Goal: Information Seeking & Learning: Learn about a topic

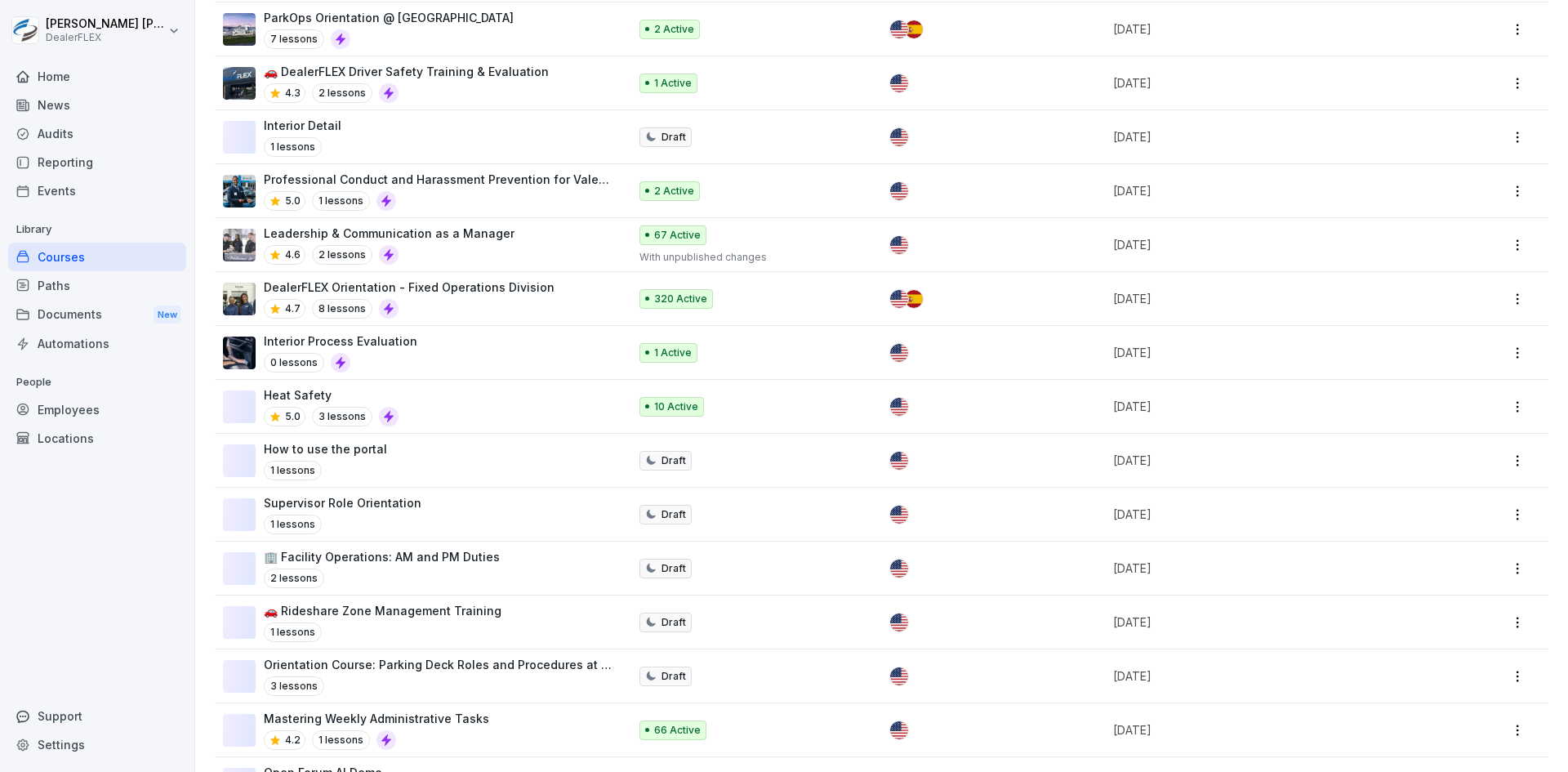
scroll to position [327, 0]
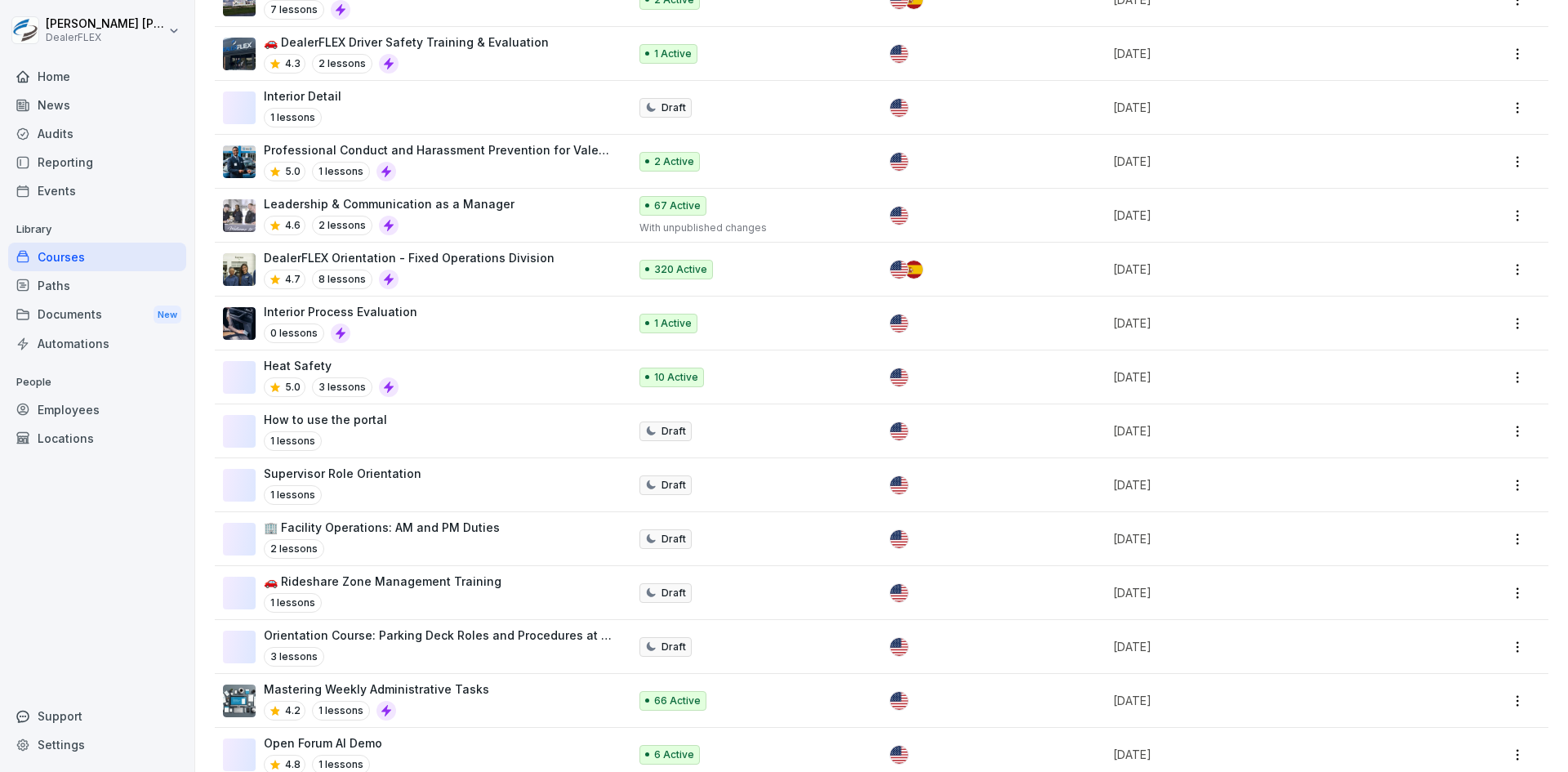
click at [461, 376] on div "Heat Safety 5.0 3 lessons" at bounding box center [417, 377] width 389 height 40
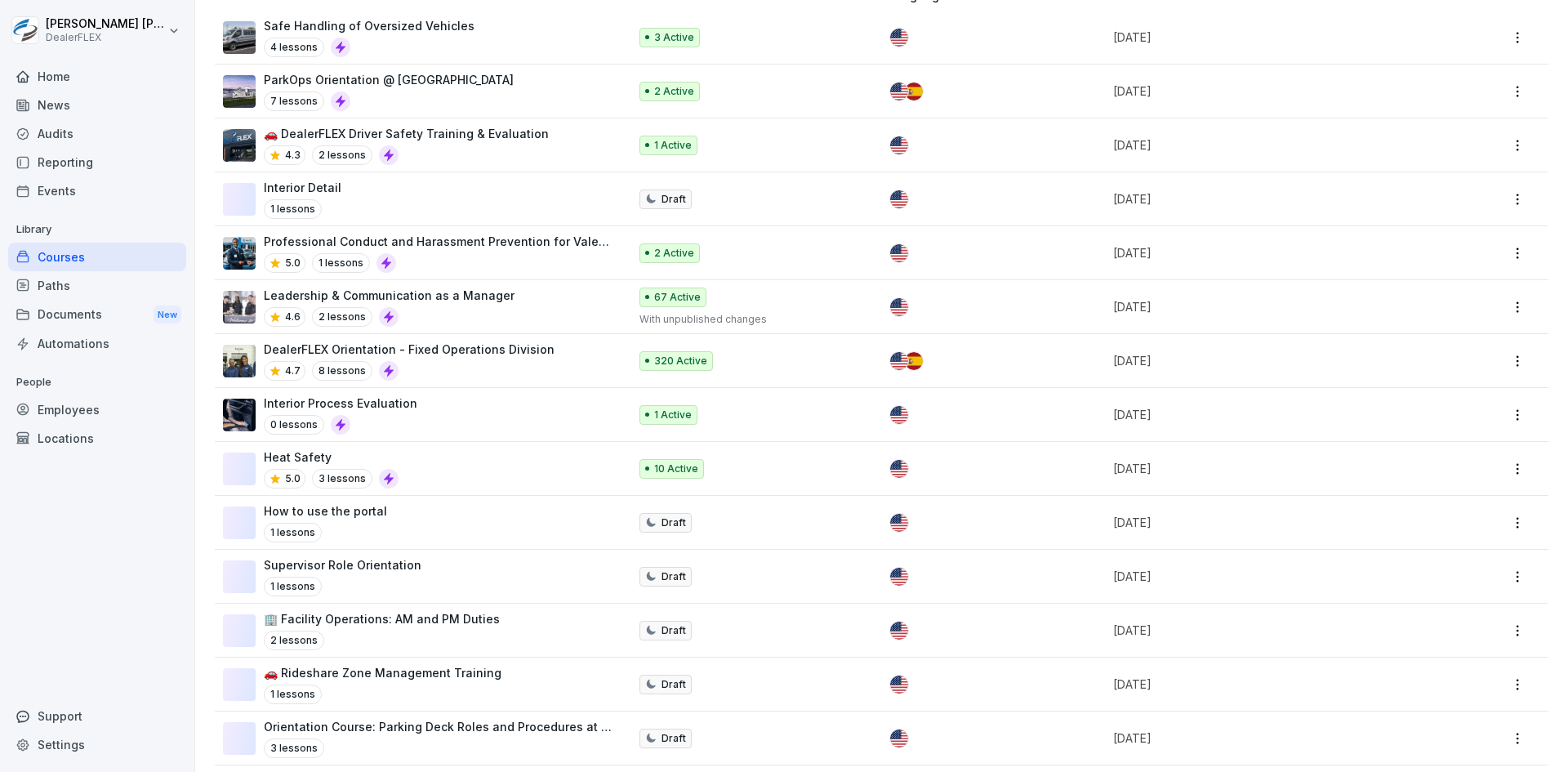
scroll to position [245, 0]
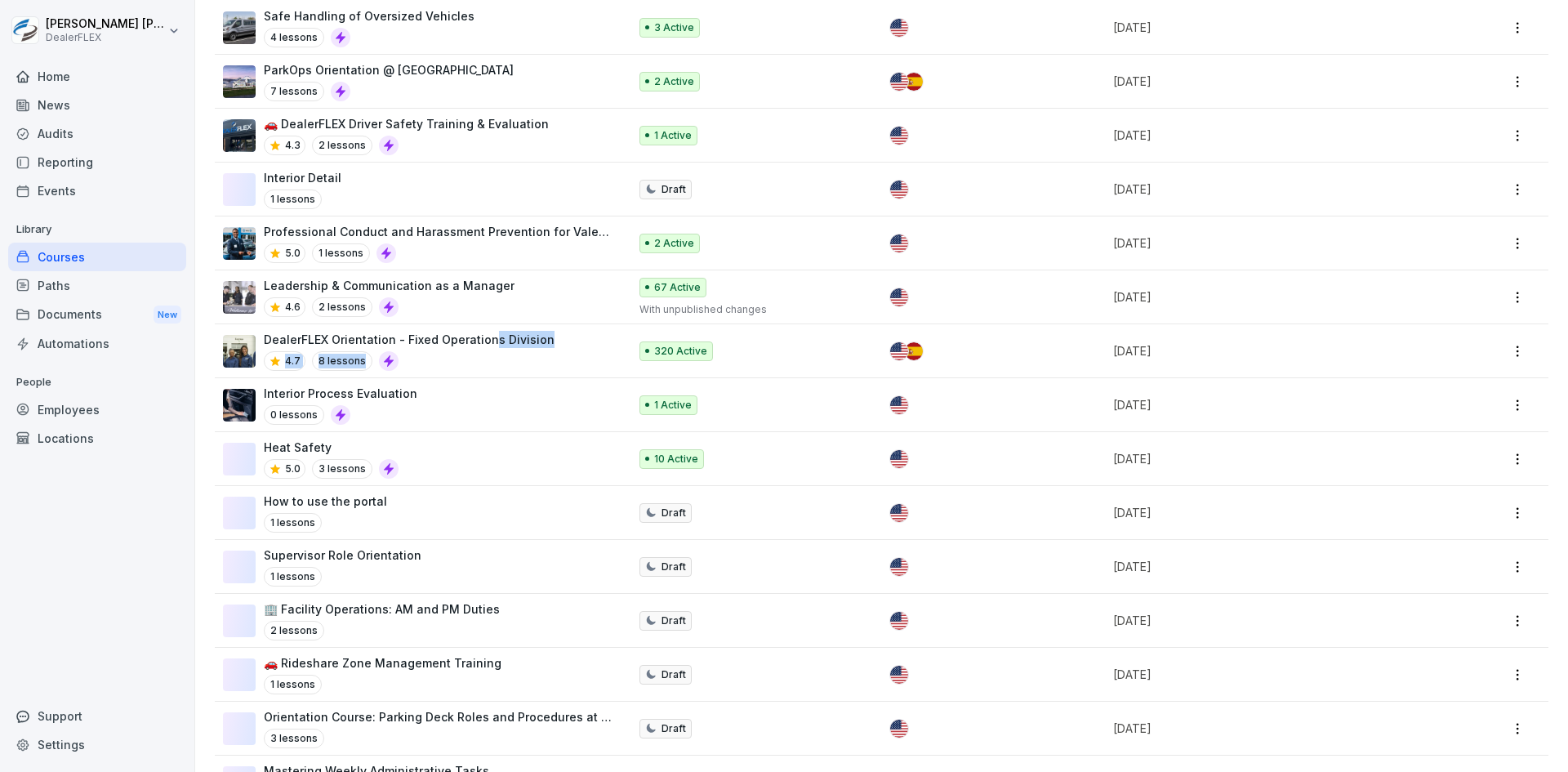
click at [487, 349] on div "DealerFLEX Orientation - Fixed Operations Division 4.7 8 lessons" at bounding box center [409, 350] width 291 height 40
